Goal: Information Seeking & Learning: Learn about a topic

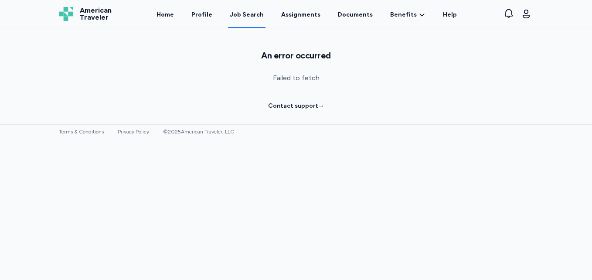
click at [528, 21] on div "View notifications Open user menu" at bounding box center [517, 14] width 31 height 28
click at [527, 16] on icon "button" at bounding box center [526, 14] width 10 height 10
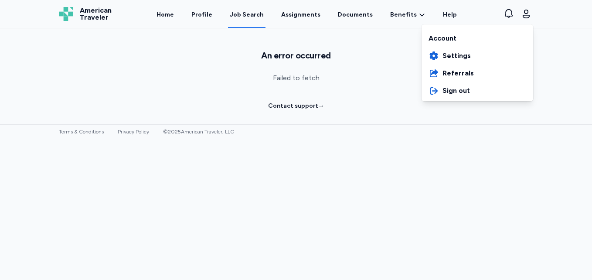
click at [85, 21] on div "American Traveler American Traveler Home Profile Job Search Assignments Documen…" at bounding box center [296, 14] width 489 height 28
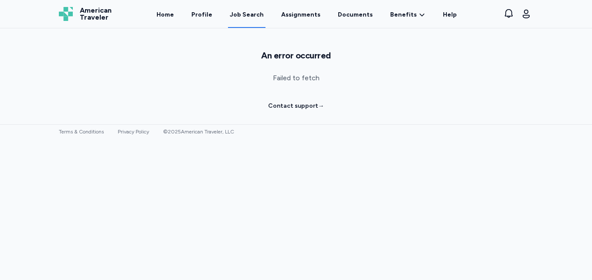
click at [85, 21] on span "American Traveler" at bounding box center [96, 14] width 32 height 14
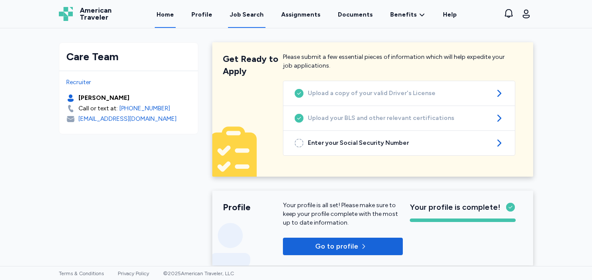
click at [253, 19] on div "Job Search" at bounding box center [247, 14] width 34 height 9
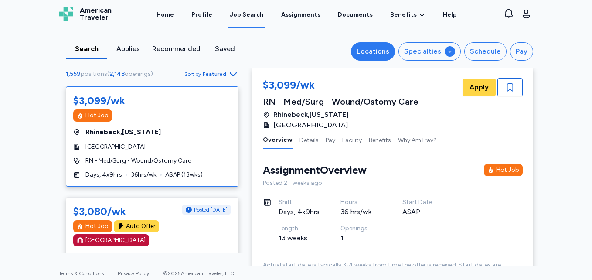
click at [379, 54] on div "Locations" at bounding box center [373, 51] width 33 height 10
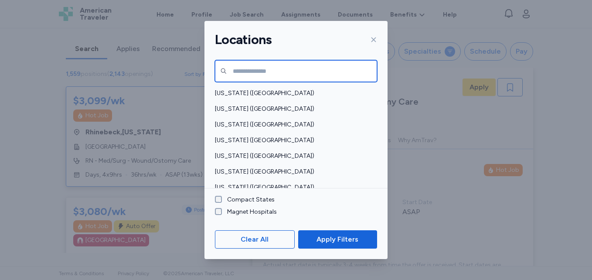
click at [350, 65] on input "text" at bounding box center [296, 71] width 162 height 22
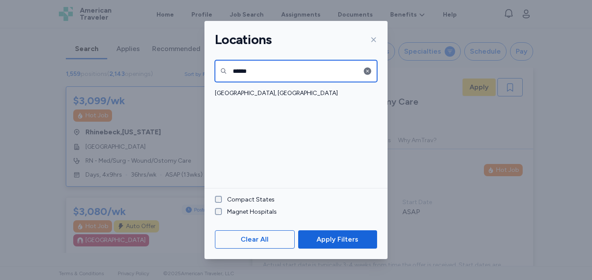
type input "**********"
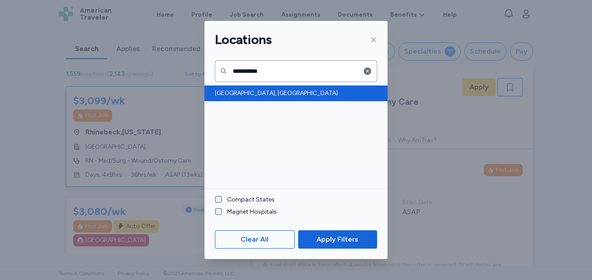
click at [253, 96] on span "[GEOGRAPHIC_DATA], [GEOGRAPHIC_DATA]" at bounding box center [293, 93] width 157 height 9
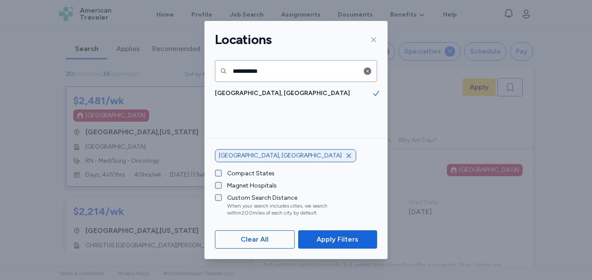
scroll to position [1, 0]
click at [326, 246] on button "Apply Filters" at bounding box center [337, 239] width 79 height 18
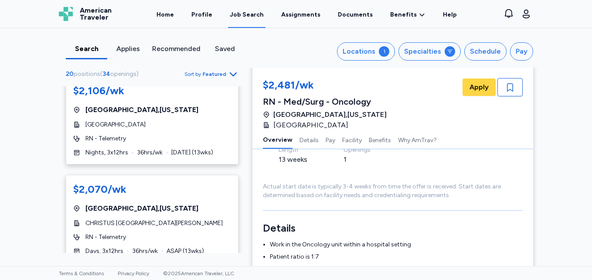
scroll to position [0, 0]
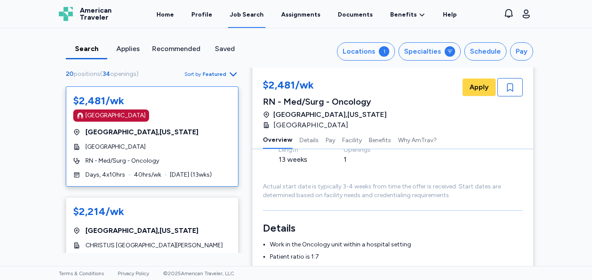
click at [165, 102] on div "$2,481/wk" at bounding box center [152, 101] width 158 height 14
click at [180, 117] on div "[GEOGRAPHIC_DATA]" at bounding box center [152, 115] width 158 height 12
click at [145, 112] on div "[GEOGRAPHIC_DATA]" at bounding box center [152, 115] width 158 height 12
click at [95, 97] on div "$2,481/wk" at bounding box center [98, 101] width 51 height 14
click at [349, 123] on span "[GEOGRAPHIC_DATA]" at bounding box center [310, 125] width 75 height 10
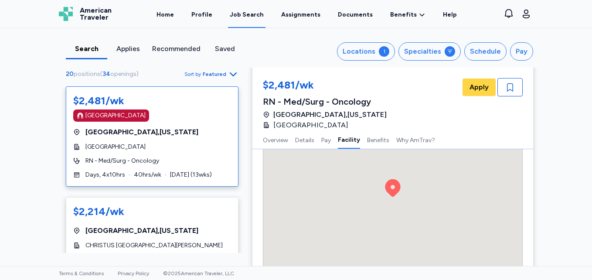
scroll to position [984, 0]
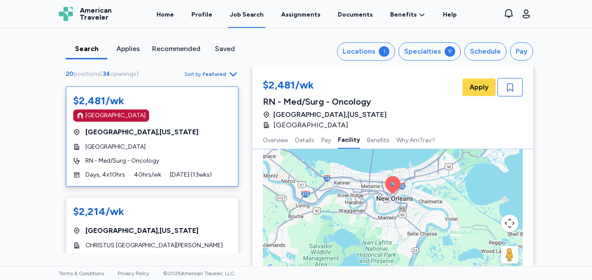
click at [419, 224] on div "To activate drag with keyboard, press Alt + Enter. Once in keyboard drag state,…" at bounding box center [393, 195] width 260 height 157
click at [509, 221] on button "Map camera controls" at bounding box center [509, 223] width 17 height 17
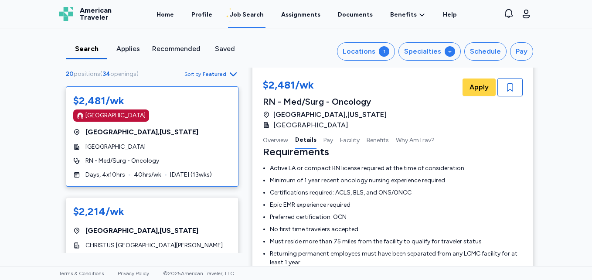
scroll to position [248, 0]
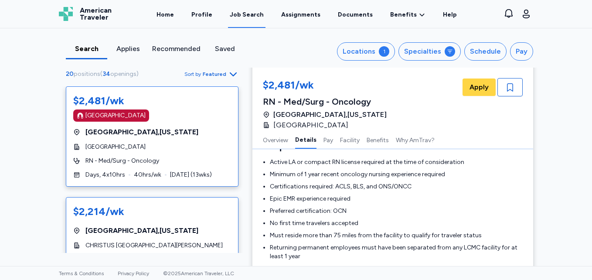
click at [192, 228] on div "[GEOGRAPHIC_DATA] , [US_STATE]" at bounding box center [152, 231] width 158 height 10
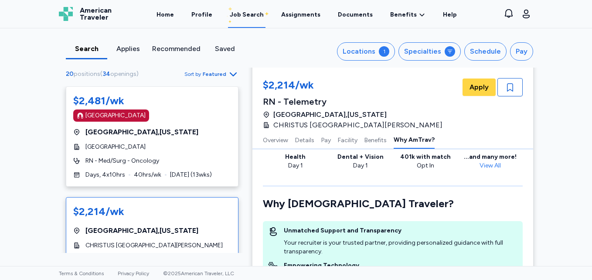
scroll to position [1168, 0]
